Goal: Task Accomplishment & Management: Use online tool/utility

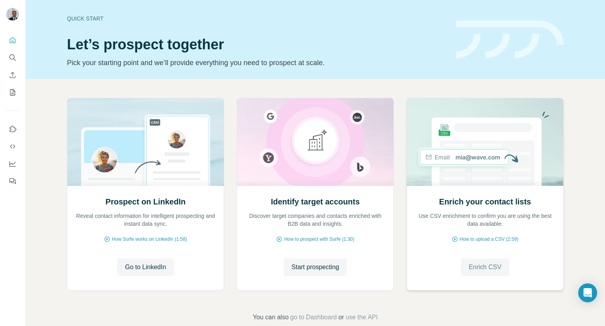
click at [479, 264] on span "Enrich CSV" at bounding box center [485, 266] width 33 height 9
